Goal: Check status: Check status

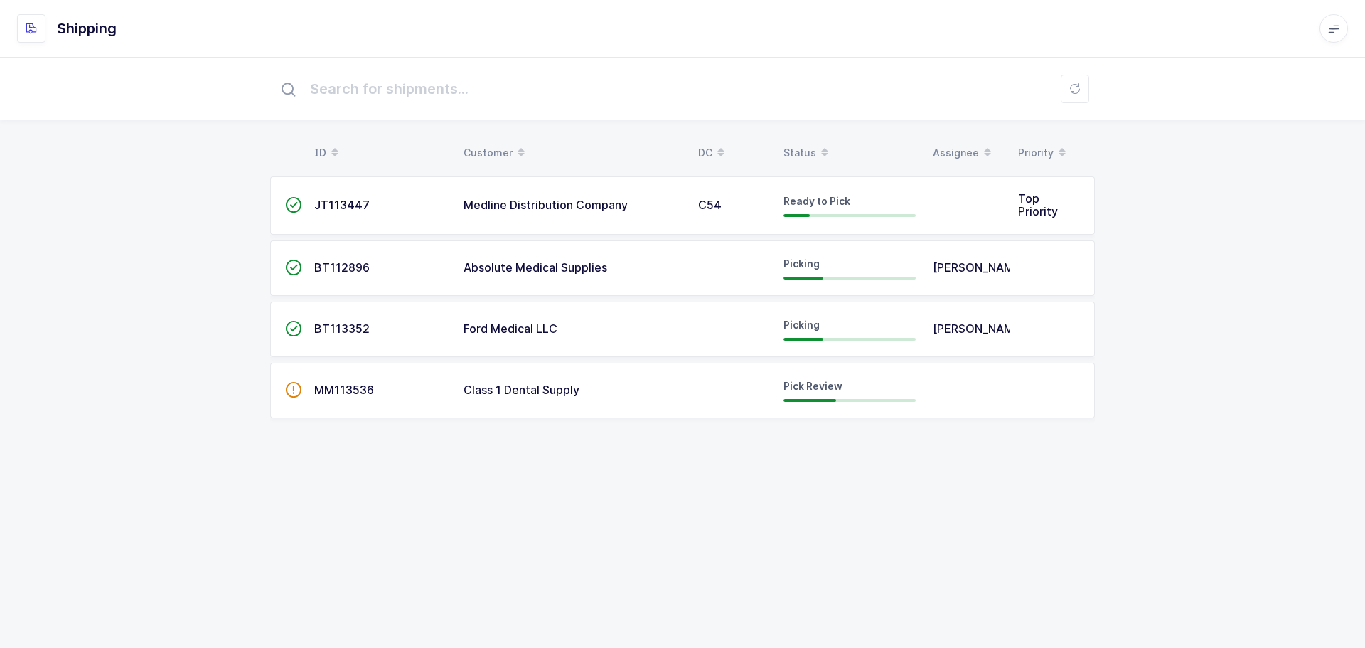
click at [827, 380] on td "Pick Review" at bounding box center [849, 390] width 149 height 55
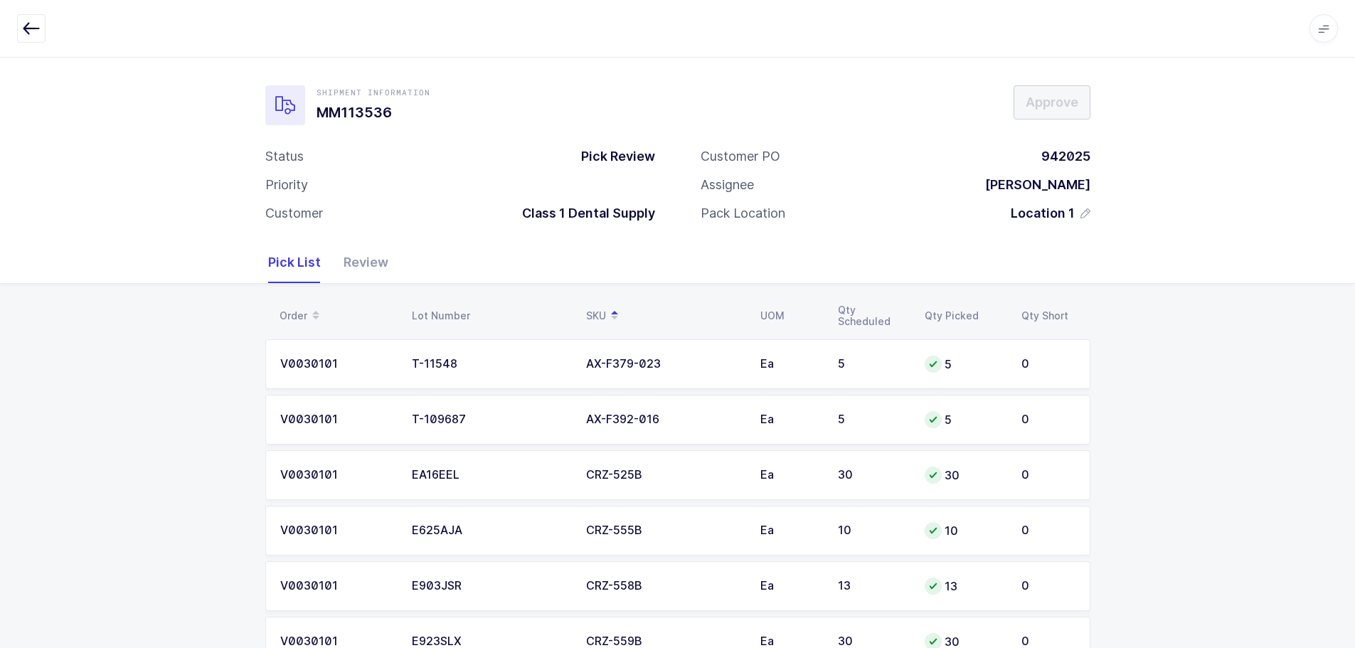
click at [341, 262] on div "Review" at bounding box center [360, 262] width 56 height 41
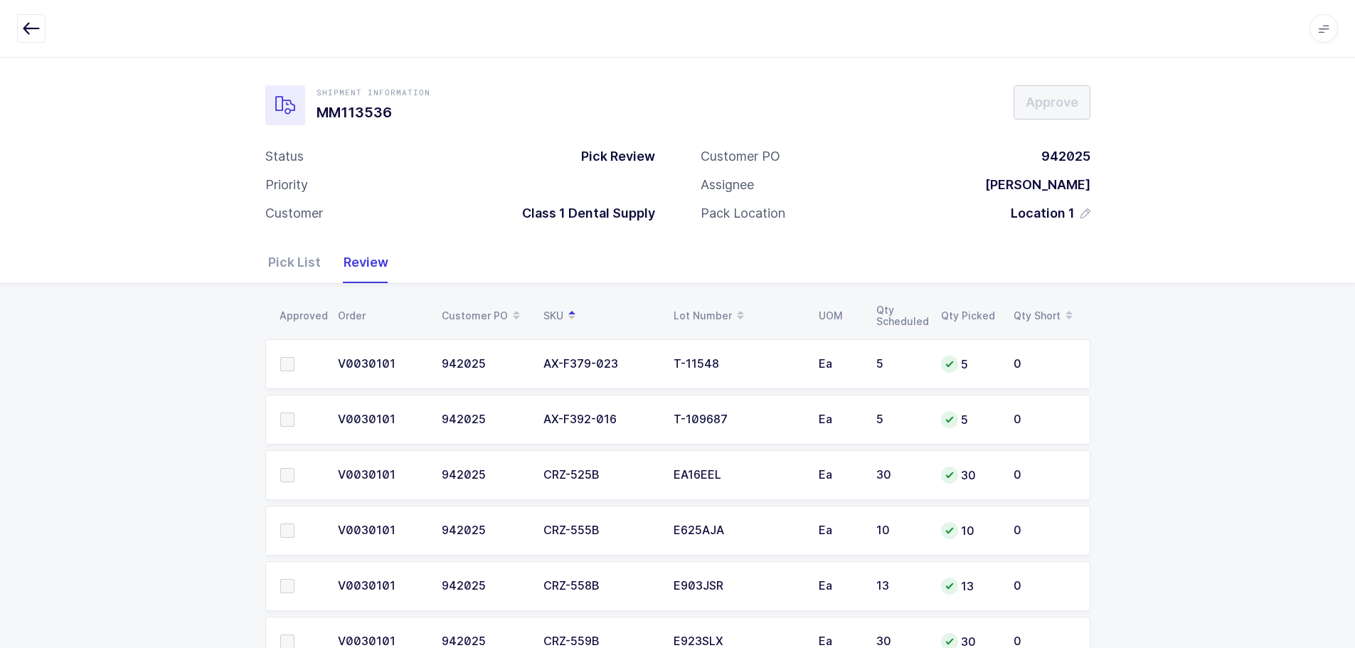
click at [28, 17] on button "button" at bounding box center [31, 28] width 28 height 28
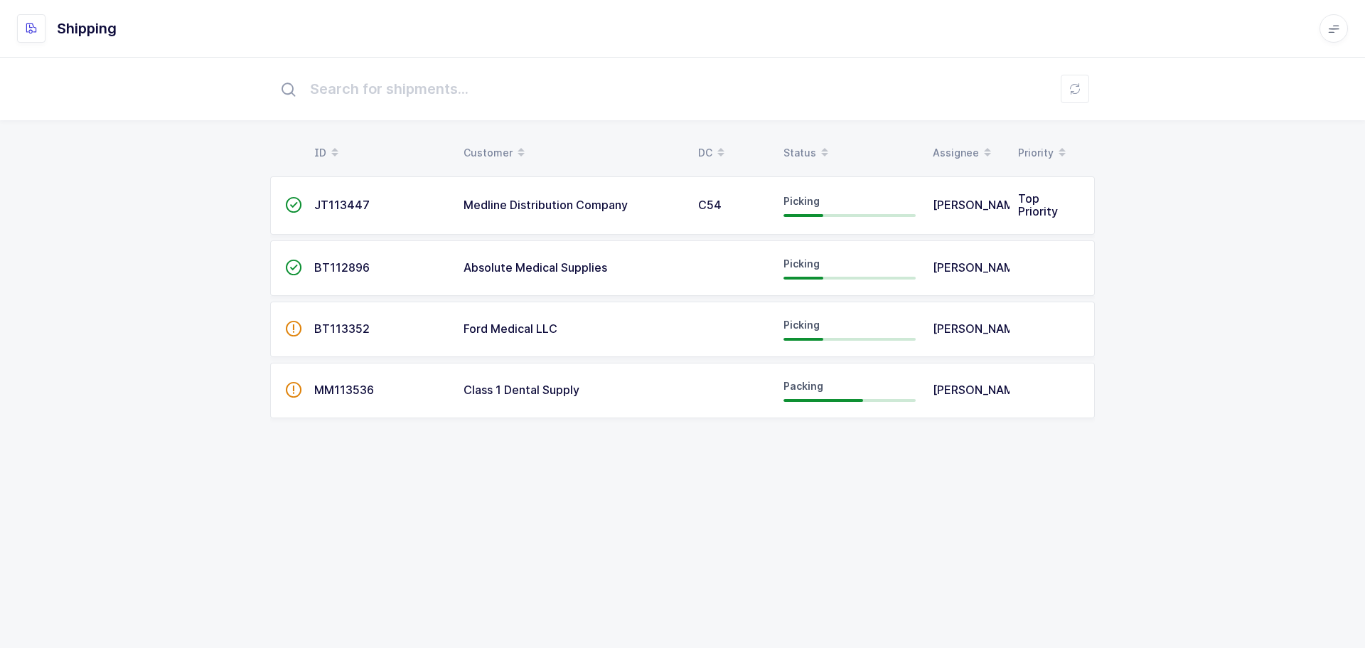
click at [1165, 478] on div "ID Customer DC Status Assignee Priority  JT113447 Medline Distribution Company…" at bounding box center [682, 352] width 1365 height 591
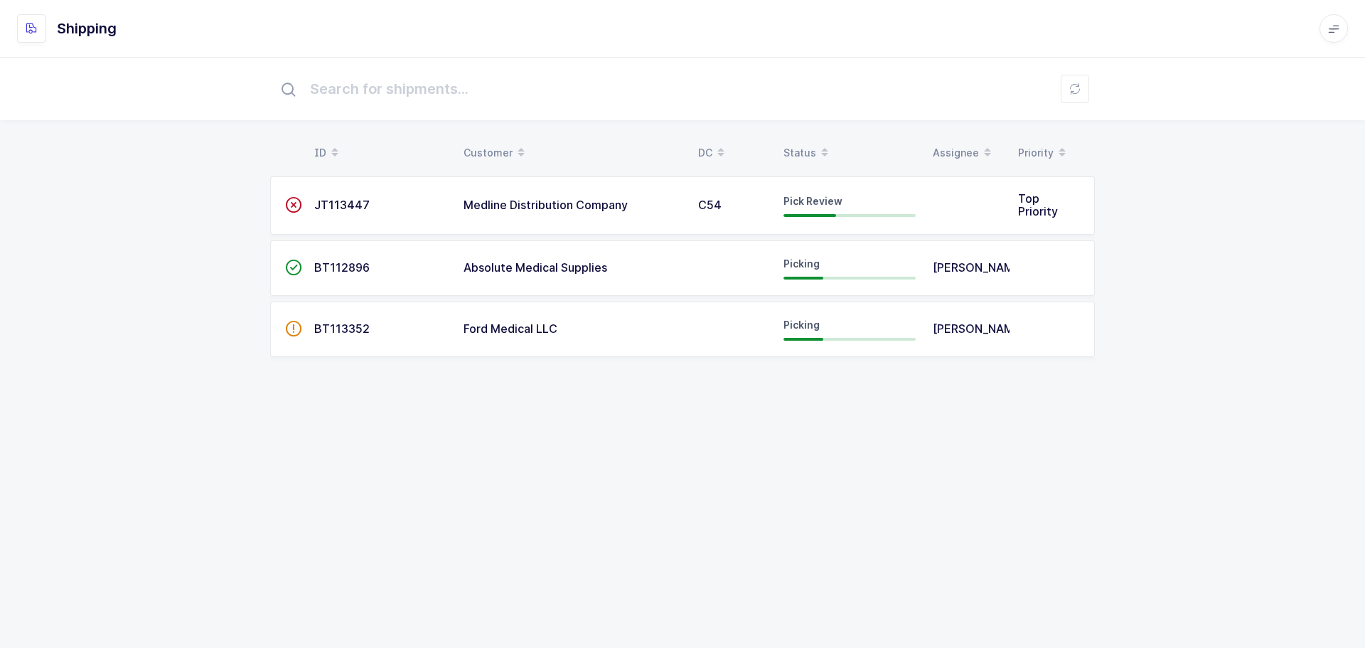
click at [626, 204] on span "Medline Distribution Company" at bounding box center [546, 205] width 164 height 14
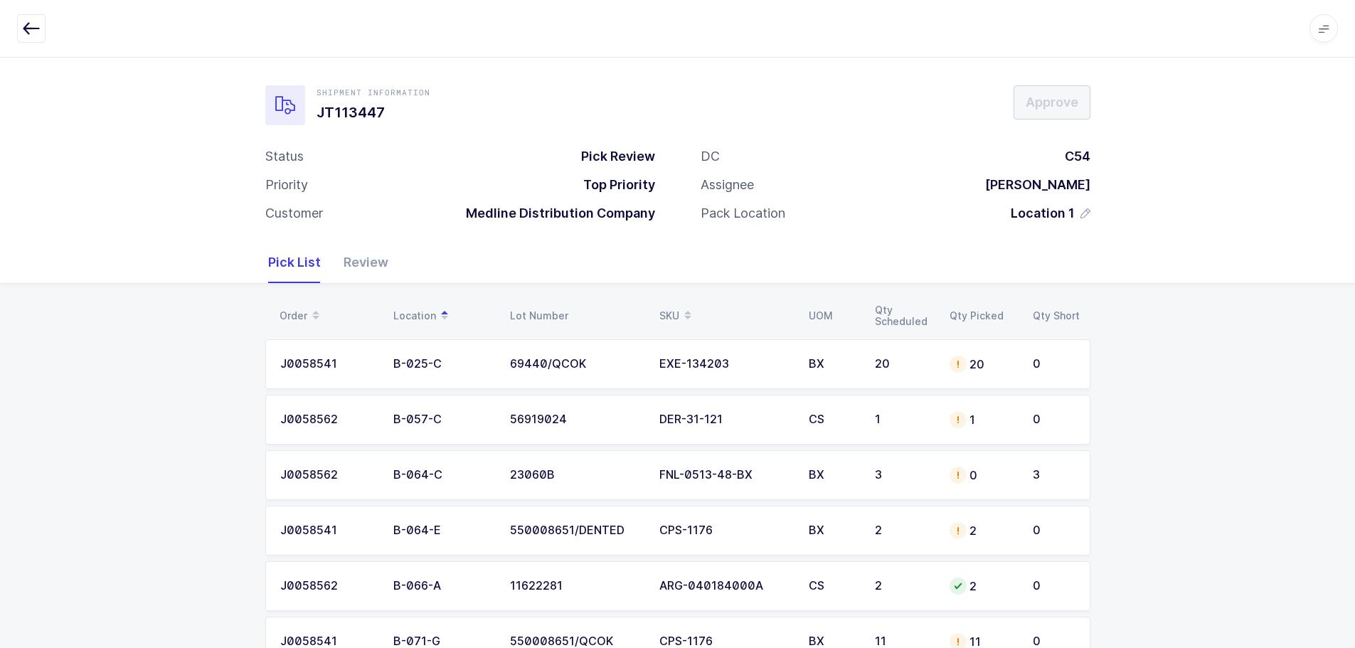
click at [352, 262] on div "Review" at bounding box center [360, 262] width 56 height 41
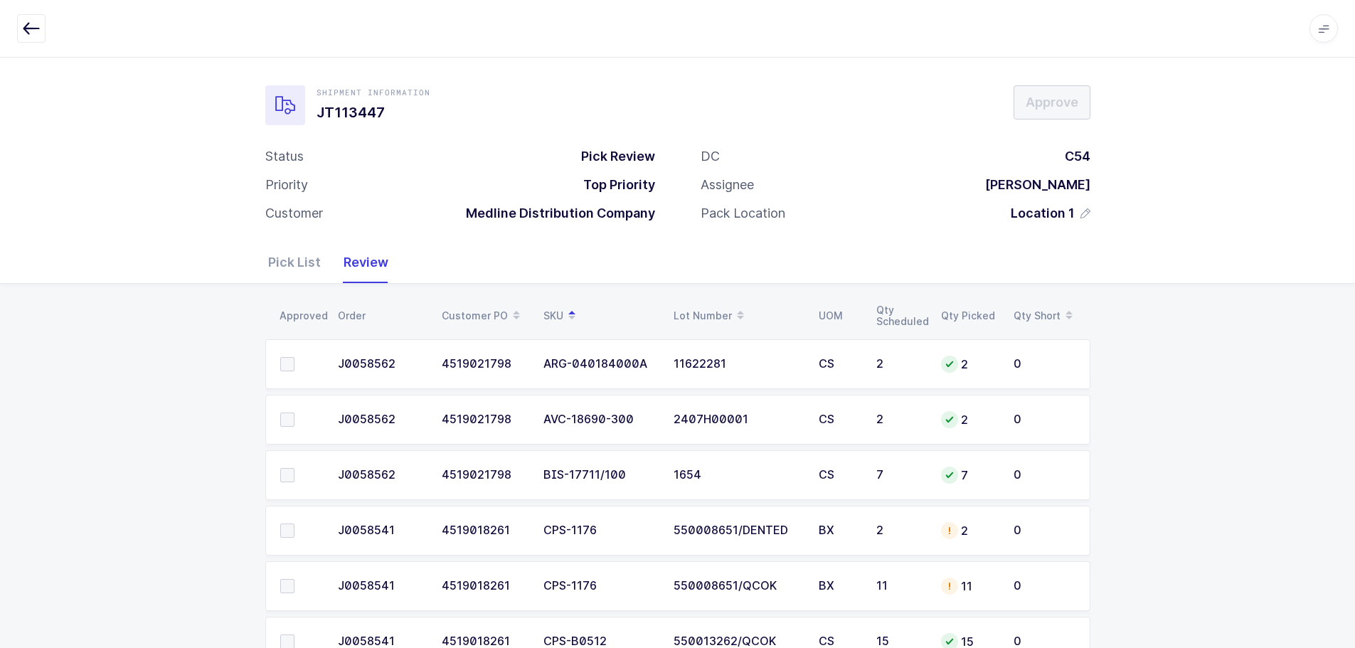
click at [26, 23] on icon "button" at bounding box center [31, 28] width 17 height 17
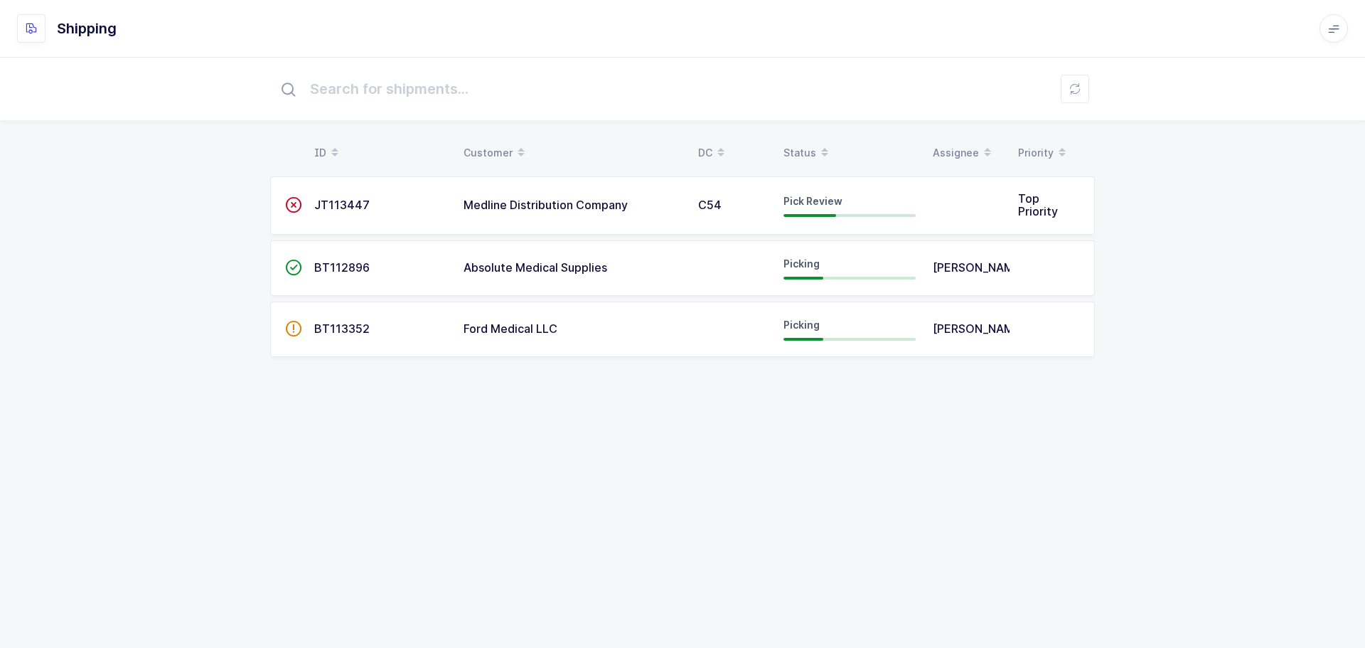
click at [343, 194] on td "JT113447" at bounding box center [380, 205] width 149 height 58
